Goal: Find specific page/section: Find specific page/section

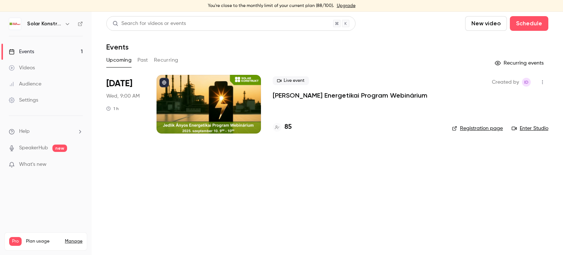
click at [187, 91] on div at bounding box center [209, 104] width 104 height 59
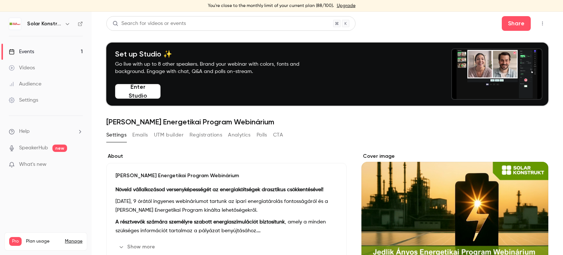
click at [209, 136] on button "Registrations" at bounding box center [206, 135] width 33 height 12
